Goal: Information Seeking & Learning: Learn about a topic

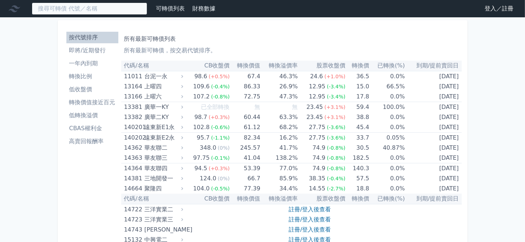
click at [124, 10] on input at bounding box center [89, 9] width 115 height 12
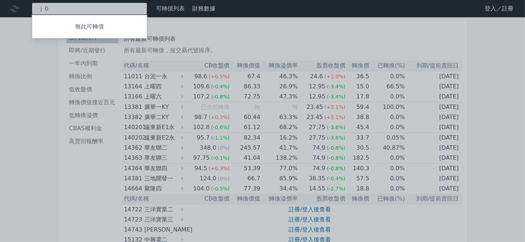
type input "ｊ"
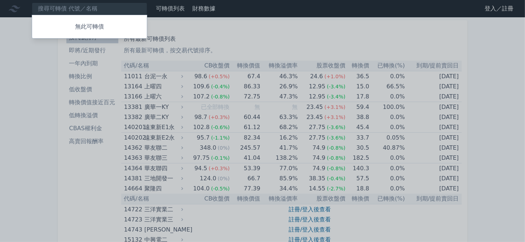
click at [89, 7] on div at bounding box center [262, 121] width 525 height 242
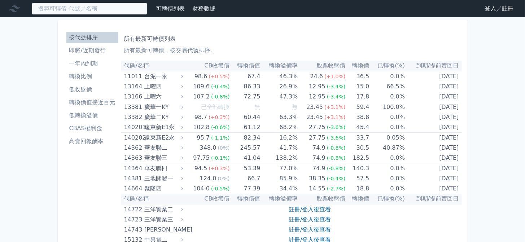
click at [85, 9] on input at bounding box center [89, 9] width 115 height 12
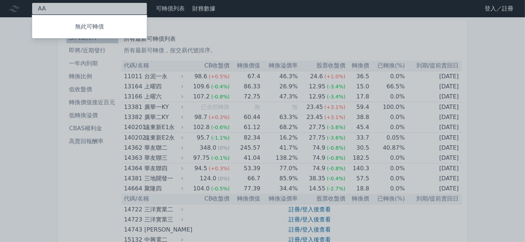
type input "A"
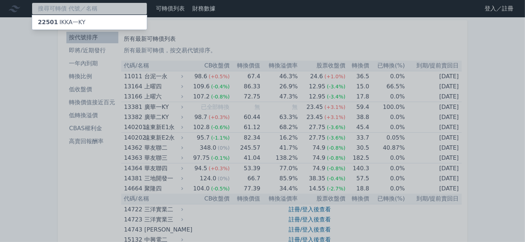
type input "ㄋ"
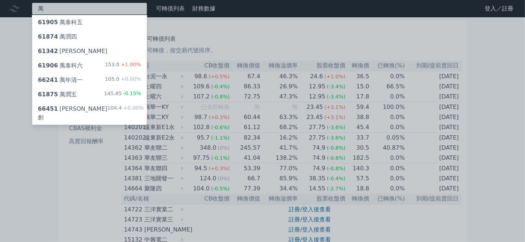
type input "萬"
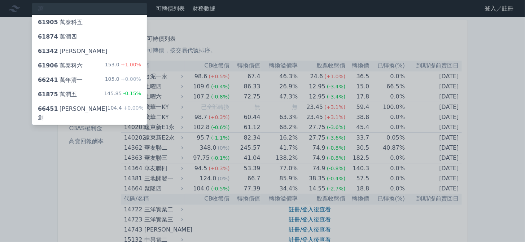
click at [122, 67] on span "+1.00%" at bounding box center [130, 65] width 22 height 6
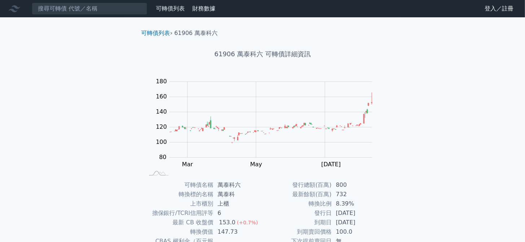
drag, startPoint x: 53, startPoint y: 89, endPoint x: 49, endPoint y: 91, distance: 4.4
click at [52, 89] on div "可轉債列表 財務數據 可轉債列表 財務數據 登入／註冊 登入／註冊 可轉債列表 › 61906 萬泰科六 61906 萬泰科六 可轉債詳細資訊 Zoom Ou…" at bounding box center [262, 172] width 525 height 344
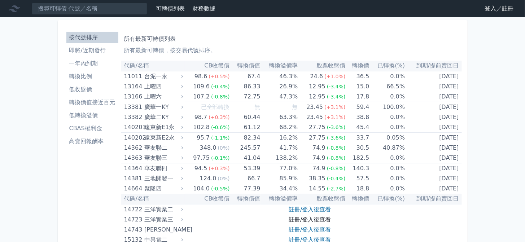
click at [297, 218] on link "註冊/登入後查看" at bounding box center [310, 219] width 42 height 7
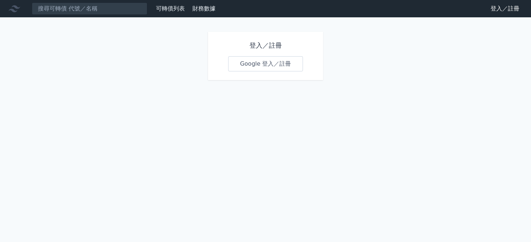
click at [259, 64] on link "Google 登入／註冊" at bounding box center [265, 63] width 75 height 15
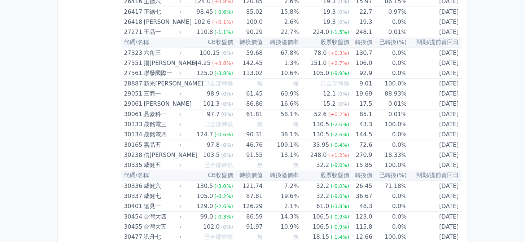
scroll to position [1303, 0]
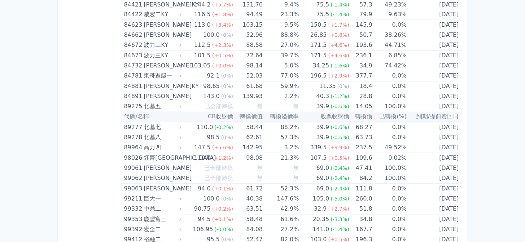
scroll to position [4262, 0]
